Goal: Task Accomplishment & Management: Manage account settings

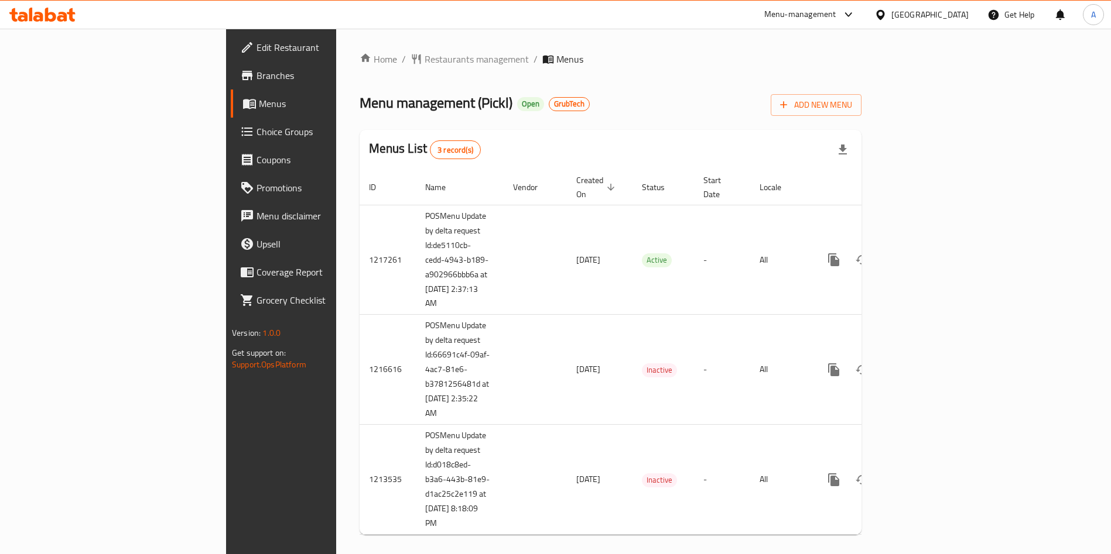
click at [542, 54] on span "breadcrumb" at bounding box center [549, 59] width 14 height 12
click at [425, 65] on span "Restaurants management" at bounding box center [477, 59] width 104 height 14
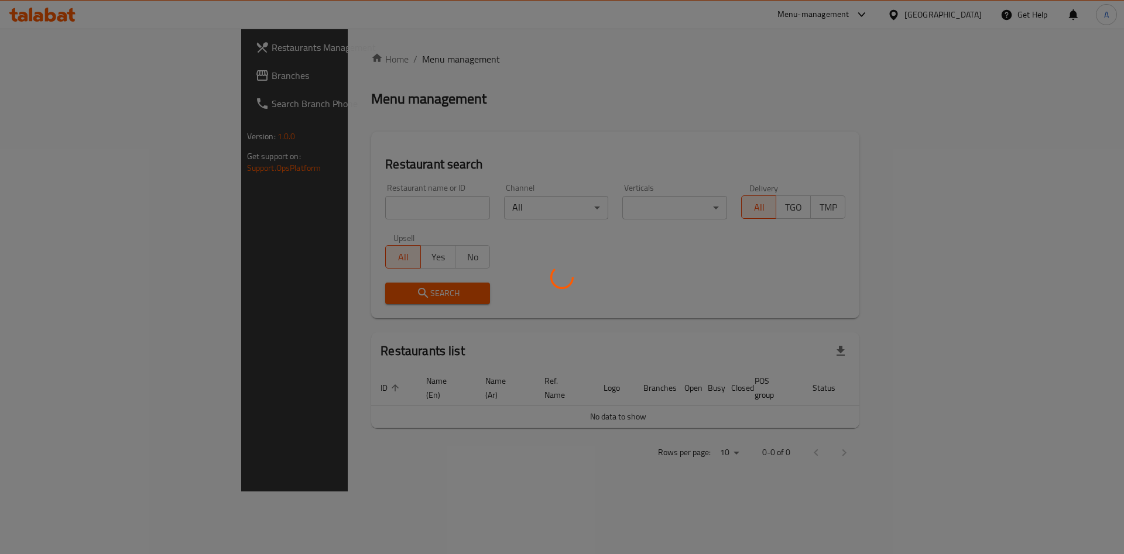
click at [327, 207] on div at bounding box center [562, 277] width 1124 height 554
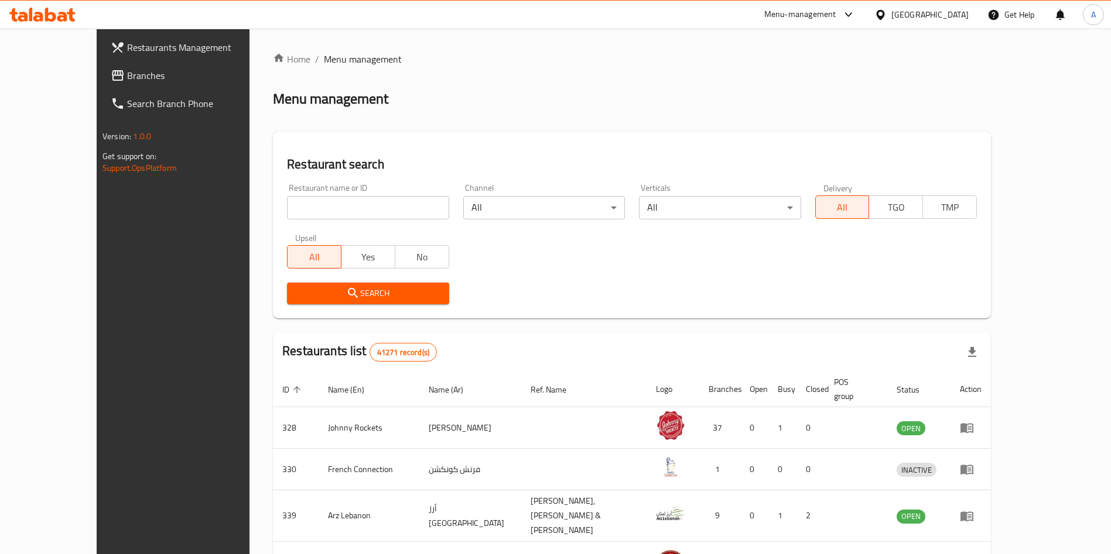
click at [327, 207] on div at bounding box center [555, 277] width 1111 height 554
click at [327, 207] on input "search" at bounding box center [368, 207] width 162 height 23
type input "Bonbird"
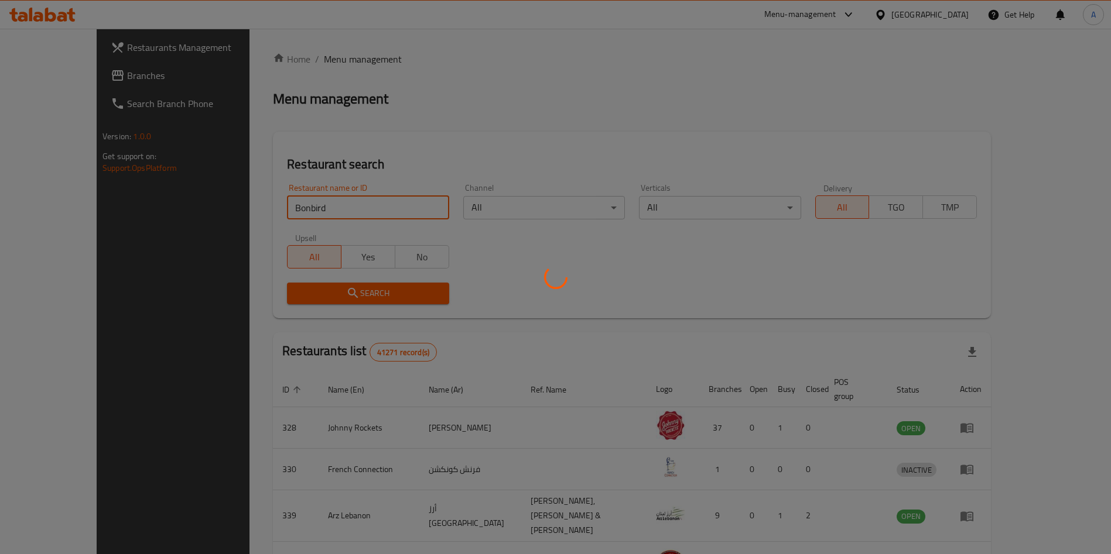
click at [597, 115] on div at bounding box center [555, 277] width 1111 height 554
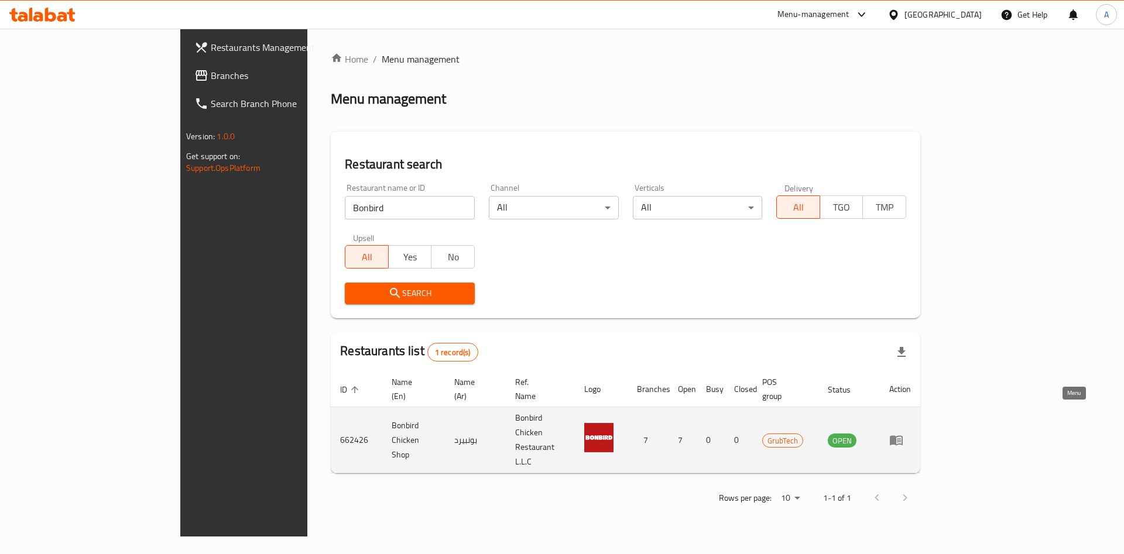
click at [903, 433] on icon "enhanced table" at bounding box center [896, 440] width 14 height 14
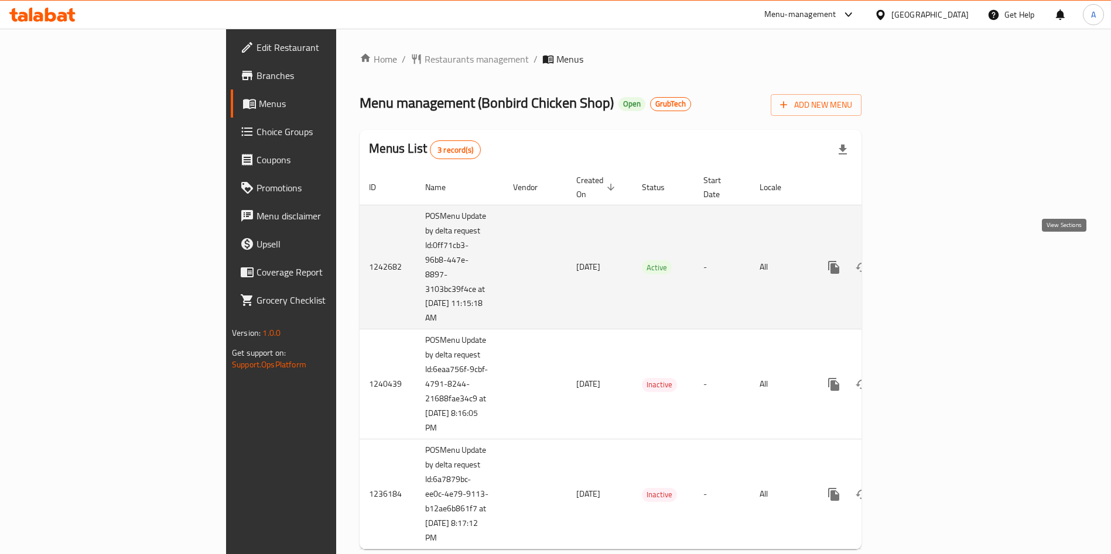
click at [925, 261] on icon "enhanced table" at bounding box center [918, 268] width 14 height 14
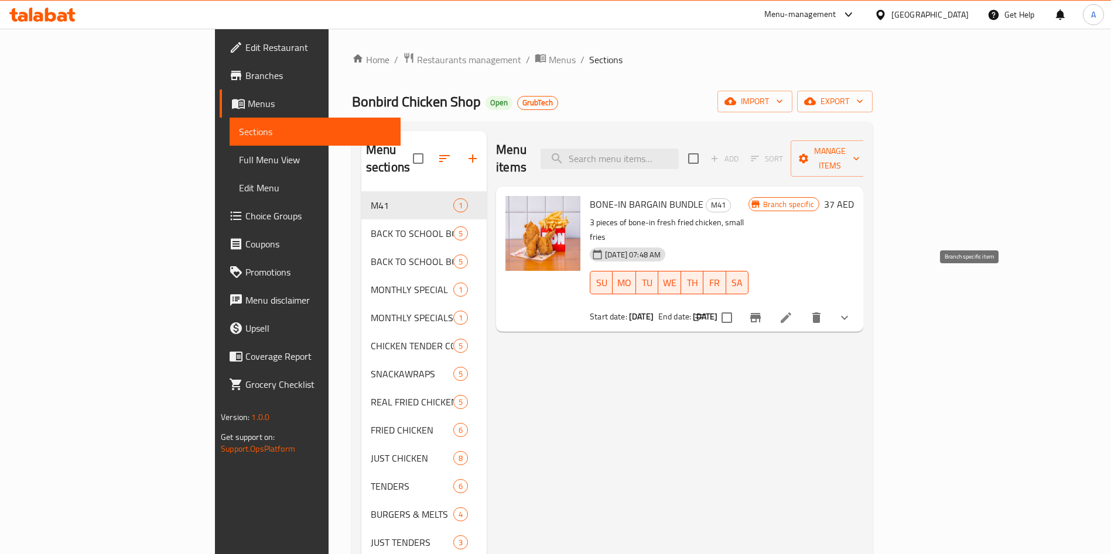
click at [762, 311] on icon "Branch-specific-item" at bounding box center [755, 318] width 14 height 14
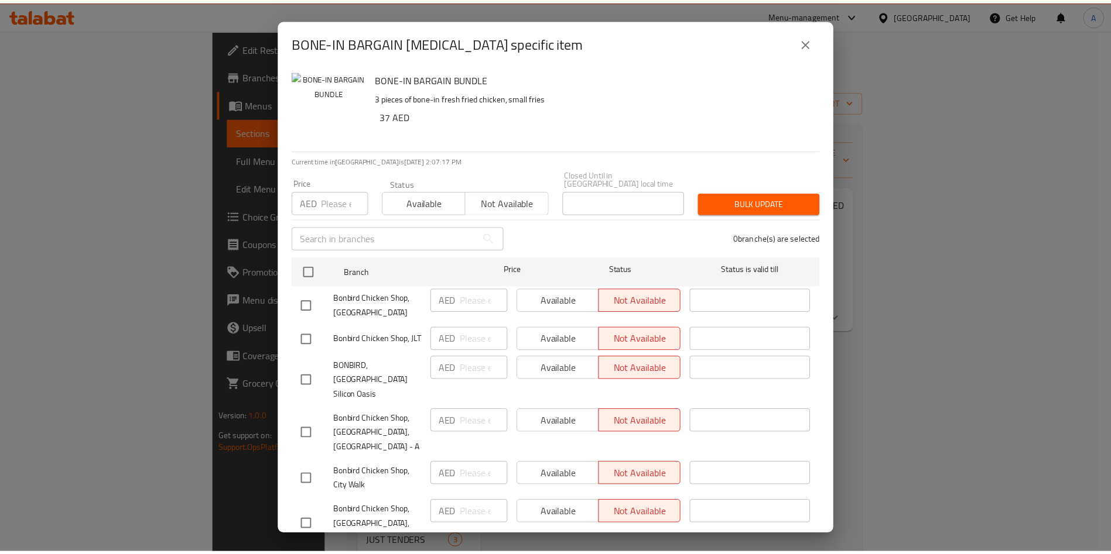
scroll to position [96, 0]
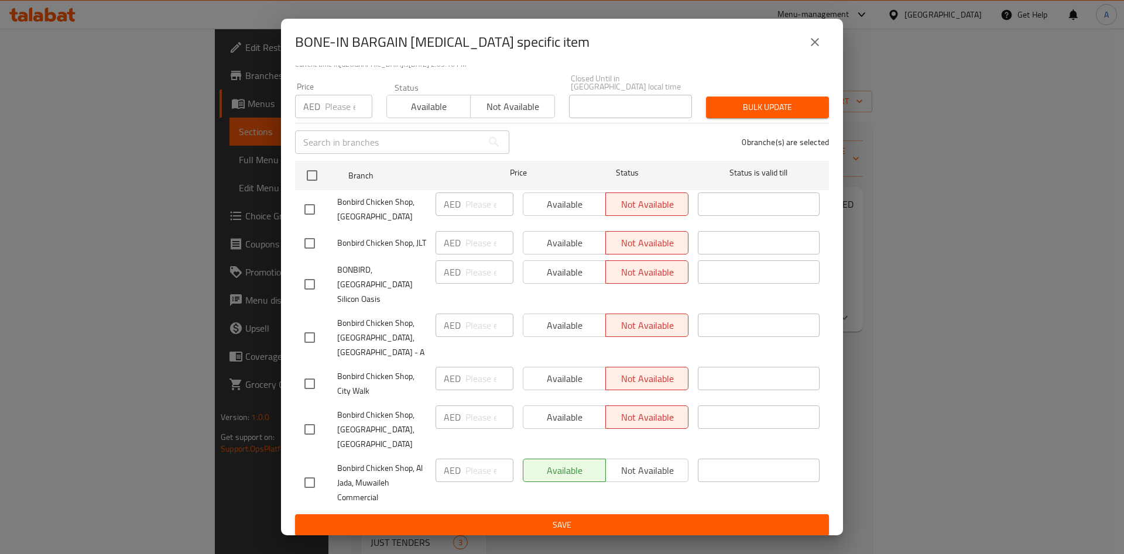
click at [819, 41] on icon "close" at bounding box center [815, 42] width 14 height 14
